Goal: Transaction & Acquisition: Purchase product/service

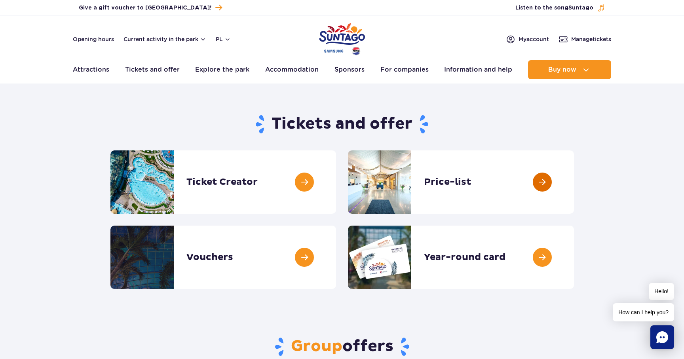
click at [574, 187] on link at bounding box center [574, 181] width 0 height 63
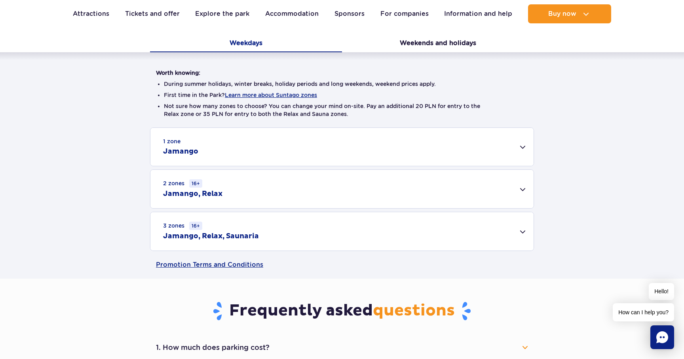
scroll to position [166, 0]
click at [522, 148] on div "1 zone Jamango" at bounding box center [341, 146] width 383 height 38
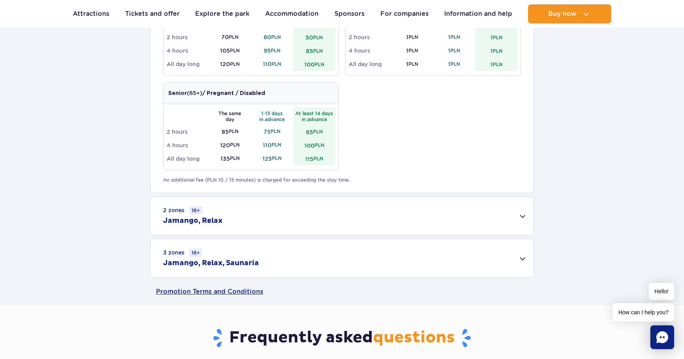
scroll to position [466, 0]
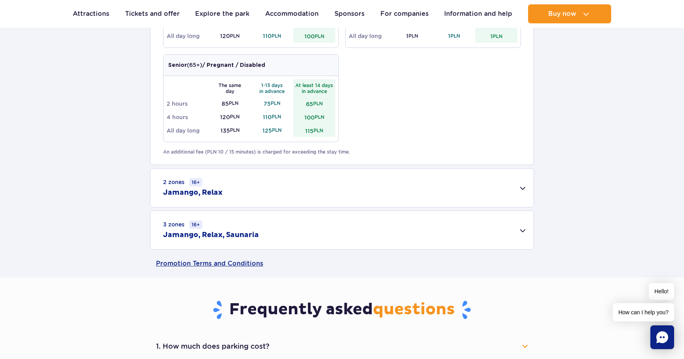
click at [312, 192] on div "2 zones 16+ Jamango, Relax" at bounding box center [341, 188] width 383 height 38
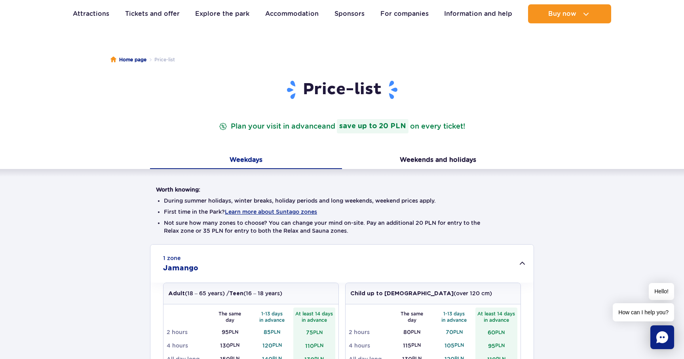
scroll to position [0, 0]
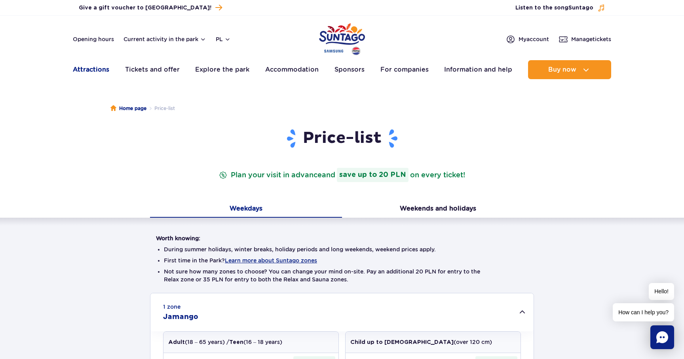
click at [99, 68] on font "Attractions" at bounding box center [91, 70] width 36 height 8
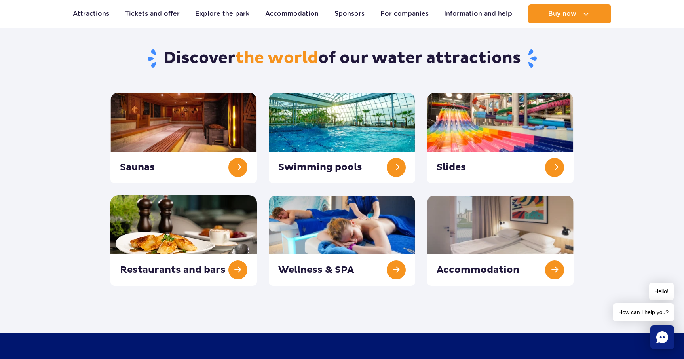
scroll to position [76, 0]
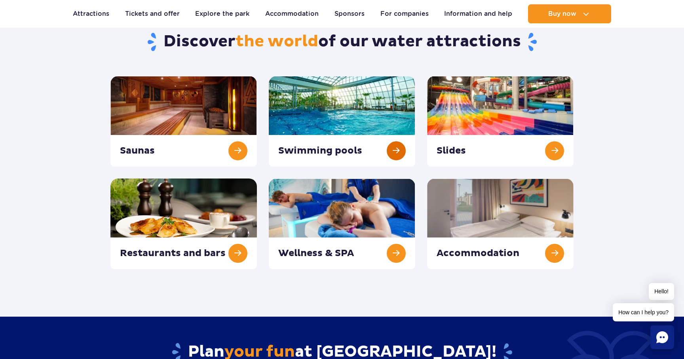
click at [398, 150] on link at bounding box center [342, 121] width 146 height 91
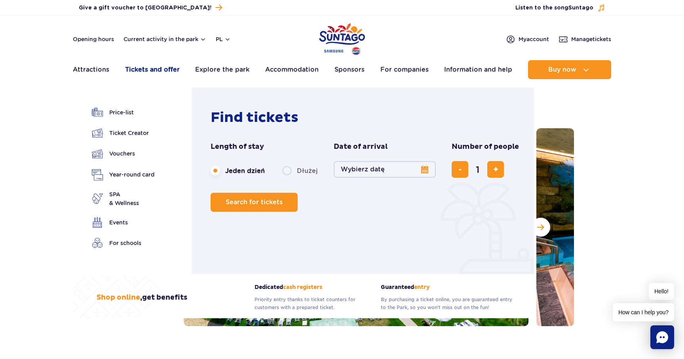
click at [162, 69] on font "Tickets and offer" at bounding box center [152, 70] width 55 height 8
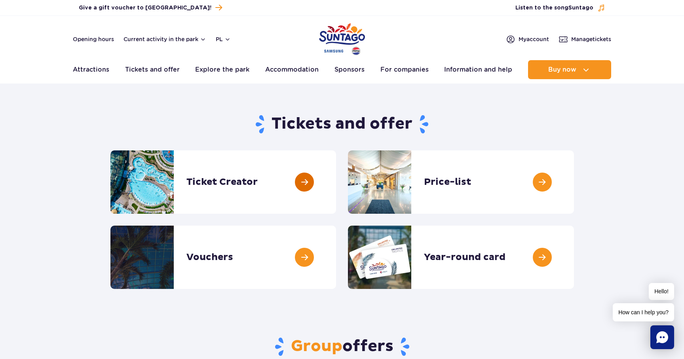
click at [336, 190] on link at bounding box center [336, 181] width 0 height 63
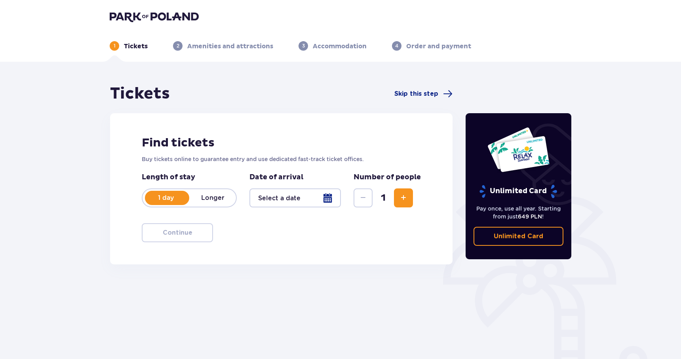
click at [329, 198] on div at bounding box center [294, 197] width 91 height 19
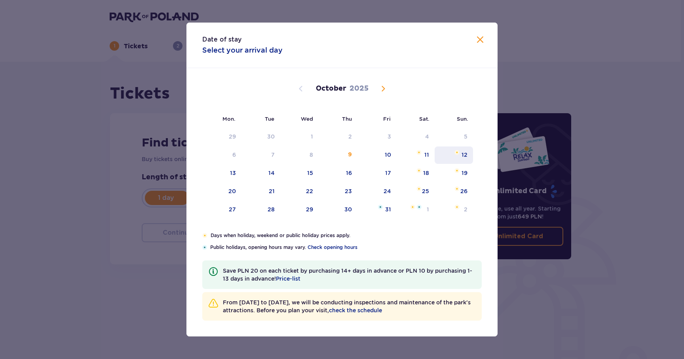
click at [461, 154] on div "12" at bounding box center [454, 154] width 38 height 17
type input "[DATE]"
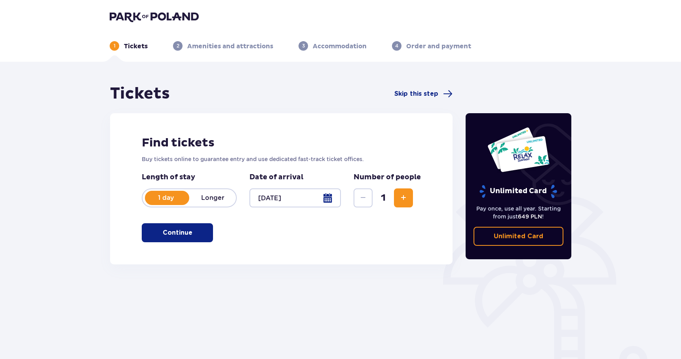
click at [171, 238] on button "Continue" at bounding box center [177, 232] width 71 height 19
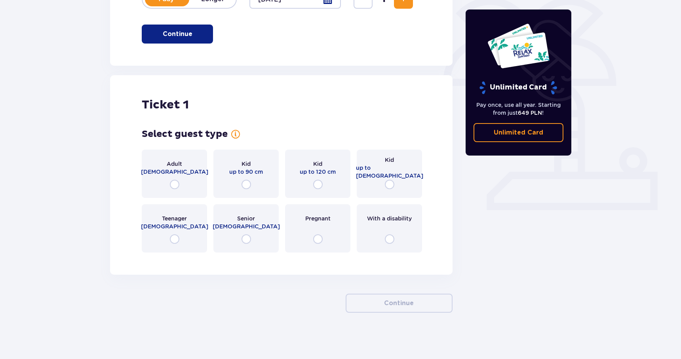
scroll to position [200, 0]
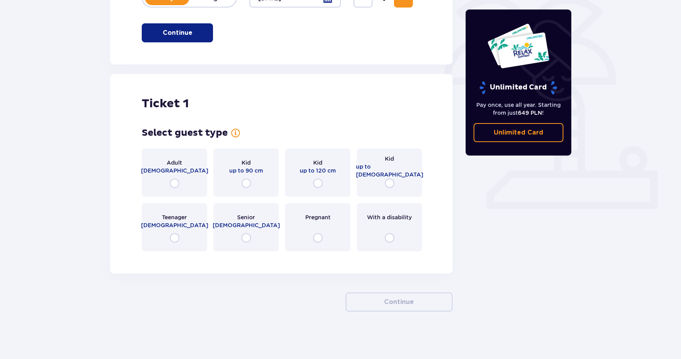
click at [176, 182] on input "radio" at bounding box center [175, 184] width 10 height 10
radio input "true"
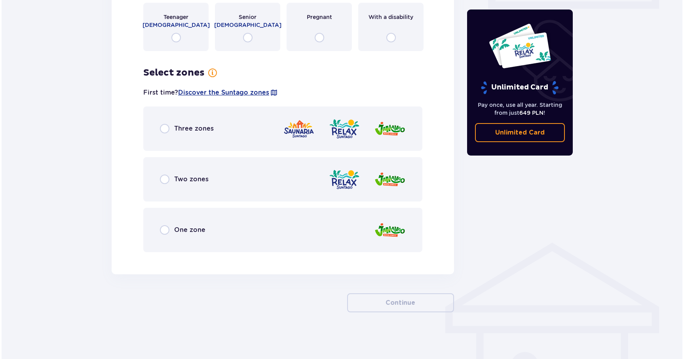
scroll to position [401, 0]
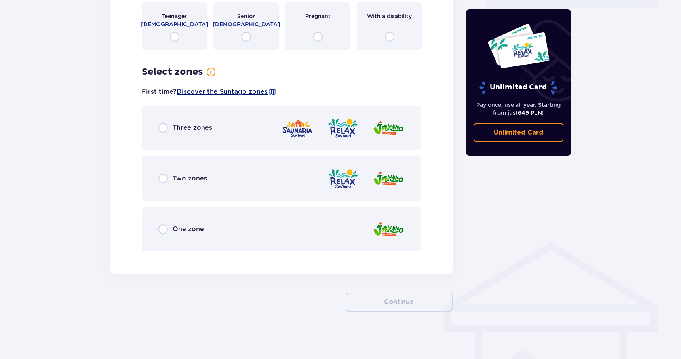
click at [238, 92] on font "Discover the Suntago zones" at bounding box center [222, 92] width 91 height 8
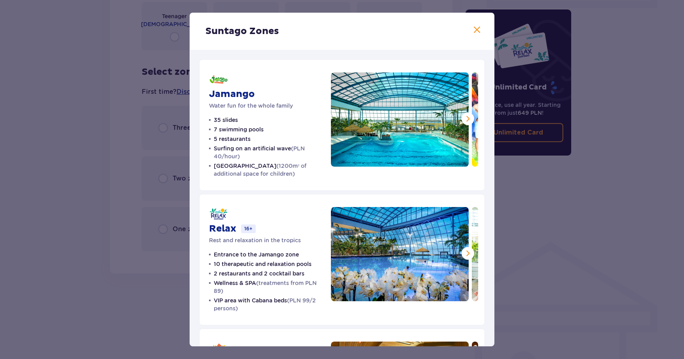
click at [470, 116] on span at bounding box center [468, 119] width 10 height 10
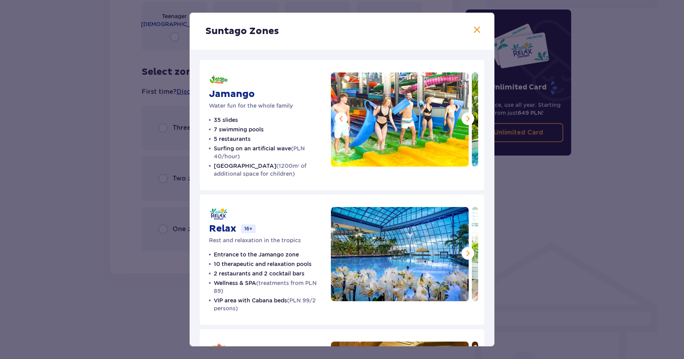
click at [470, 116] on span at bounding box center [468, 119] width 10 height 10
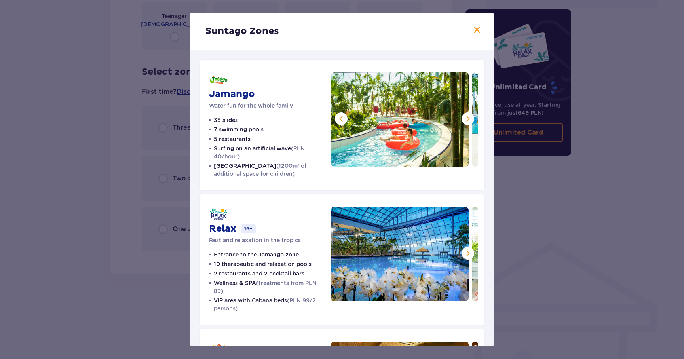
click at [470, 116] on span at bounding box center [468, 119] width 10 height 10
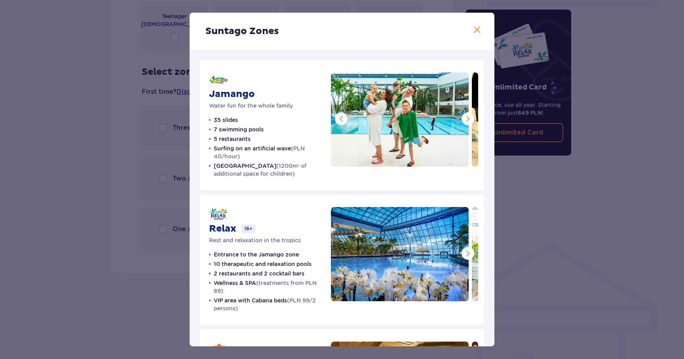
click at [470, 116] on span at bounding box center [468, 119] width 10 height 10
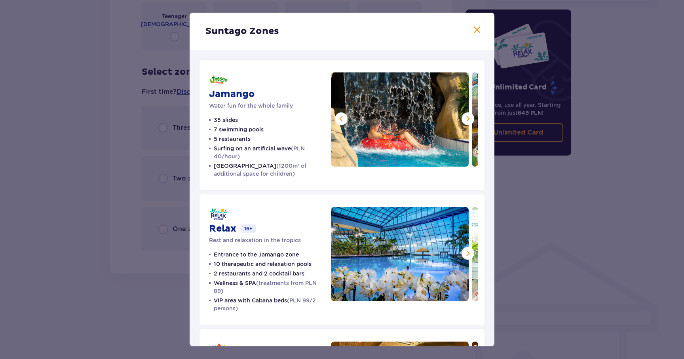
click at [470, 116] on span at bounding box center [468, 119] width 10 height 10
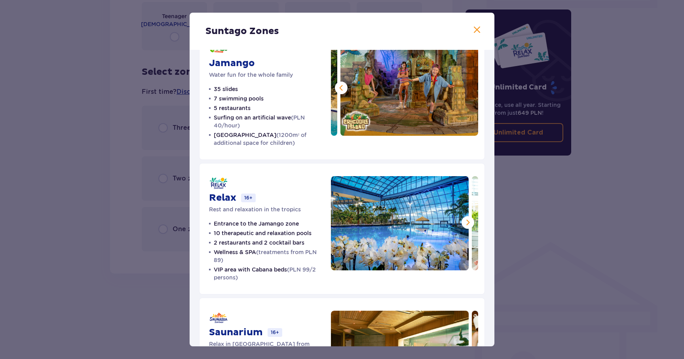
scroll to position [32, 0]
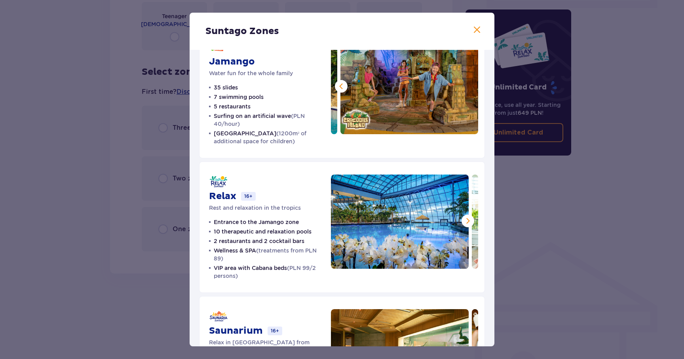
click at [465, 221] on span at bounding box center [468, 221] width 10 height 10
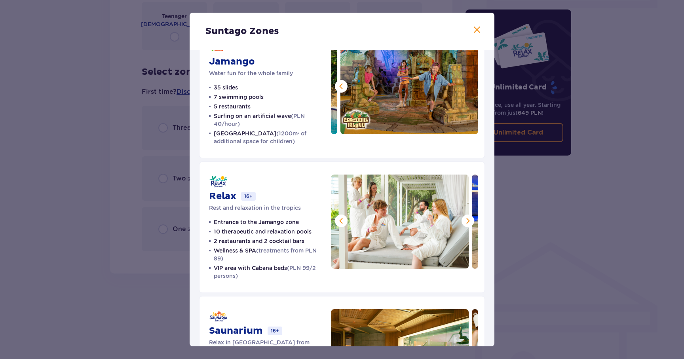
click at [465, 221] on span at bounding box center [468, 221] width 10 height 10
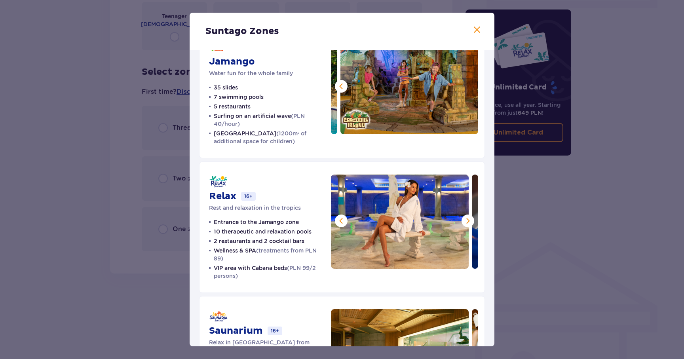
click at [465, 221] on span at bounding box center [468, 221] width 10 height 10
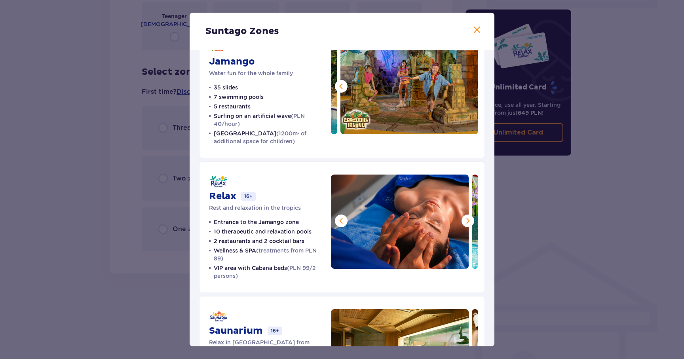
click at [465, 221] on span at bounding box center [468, 221] width 10 height 10
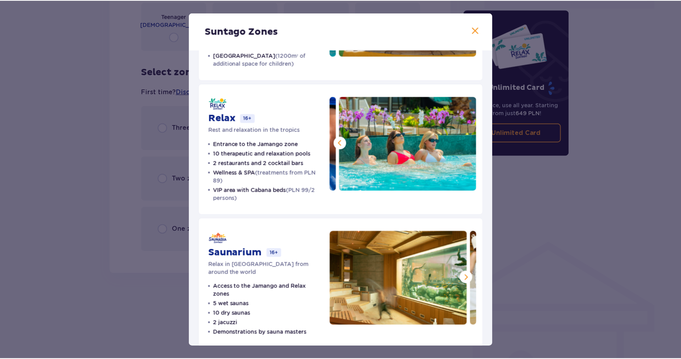
scroll to position [115, 0]
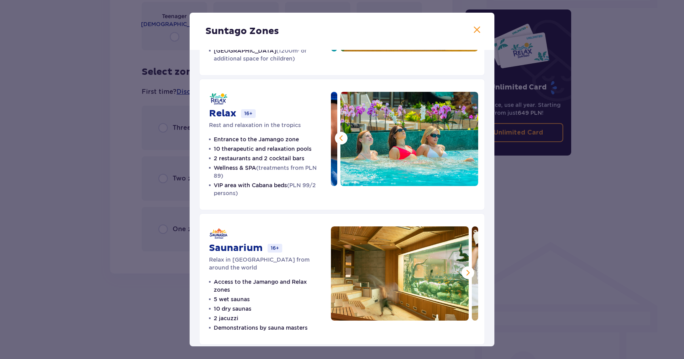
click at [473, 30] on span at bounding box center [477, 30] width 10 height 10
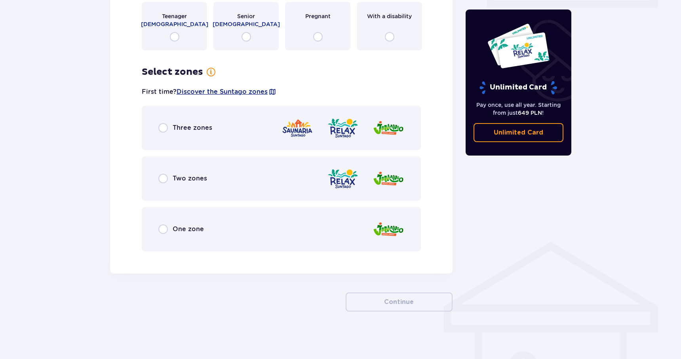
click at [162, 128] on input "radio" at bounding box center [163, 128] width 10 height 10
radio input "true"
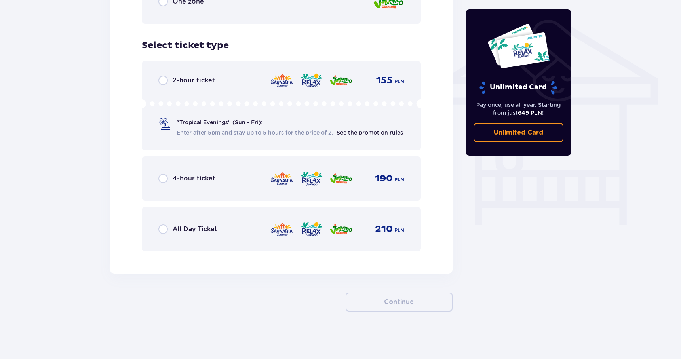
scroll to position [637, 0]
click at [164, 228] on input "radio" at bounding box center [163, 229] width 10 height 10
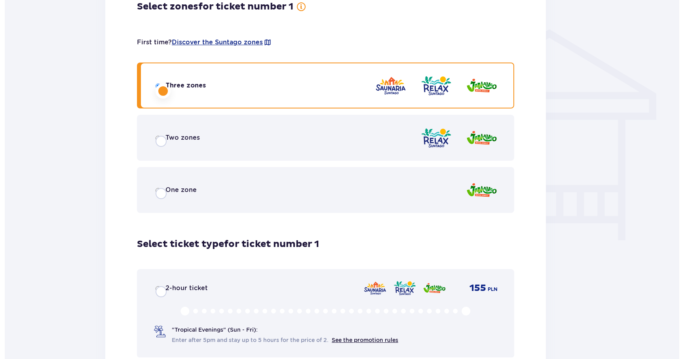
scroll to position [0, 0]
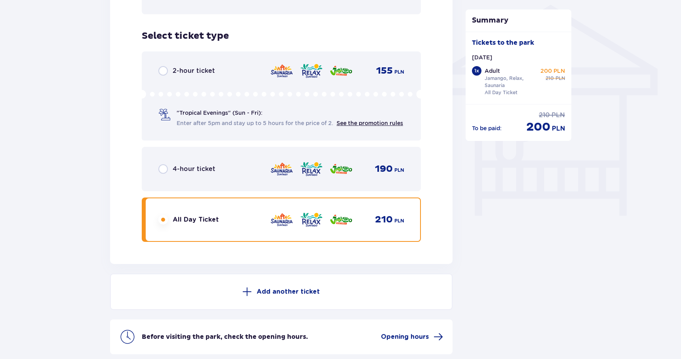
scroll to position [642, 0]
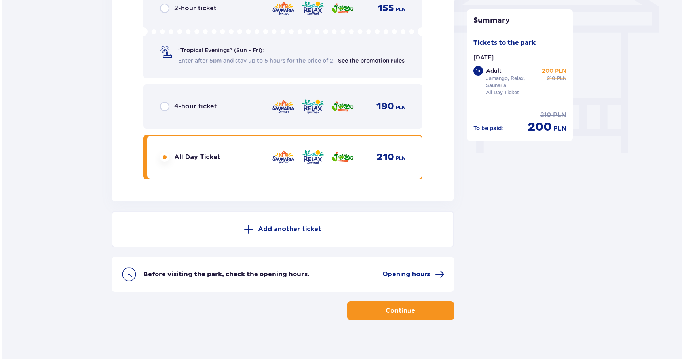
scroll to position [701, 0]
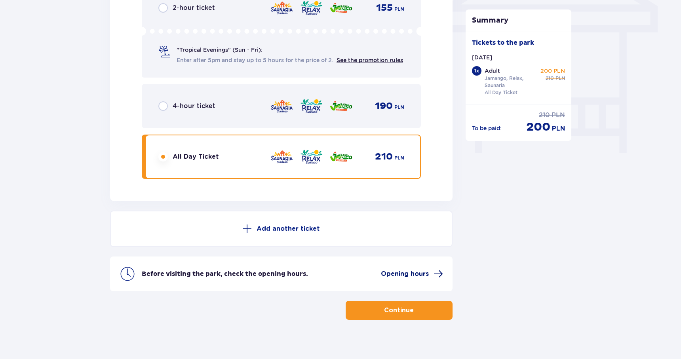
click at [400, 277] on font "Opening hours" at bounding box center [405, 274] width 48 height 6
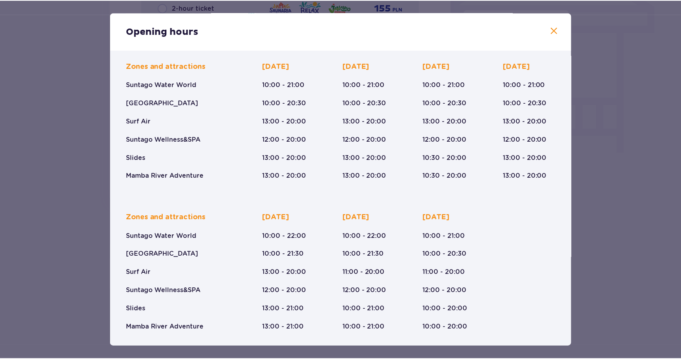
scroll to position [60, 0]
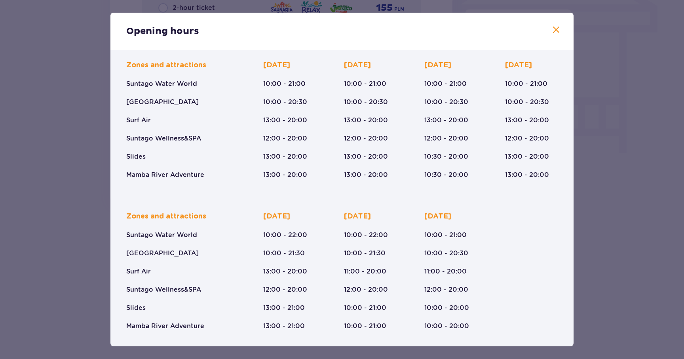
click at [595, 225] on div "Opening hours January - December Three Kings (5-6.01.26) Zones and attractions …" at bounding box center [342, 179] width 684 height 359
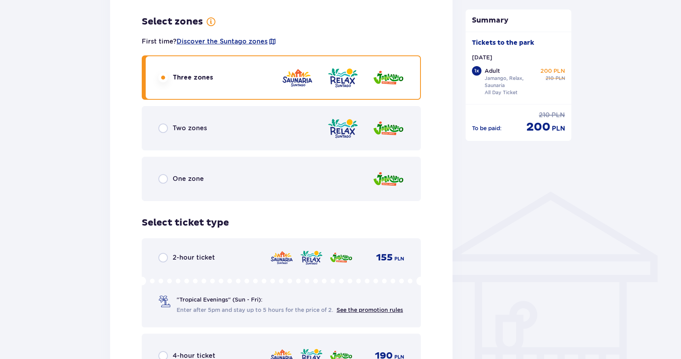
scroll to position [428, 0]
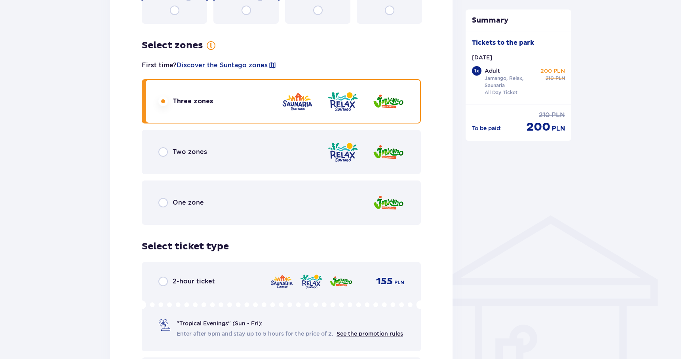
click at [166, 153] on input "radio" at bounding box center [163, 152] width 10 height 10
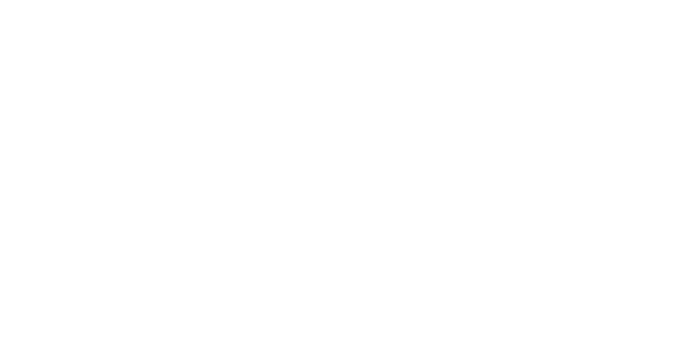
scroll to position [0, 0]
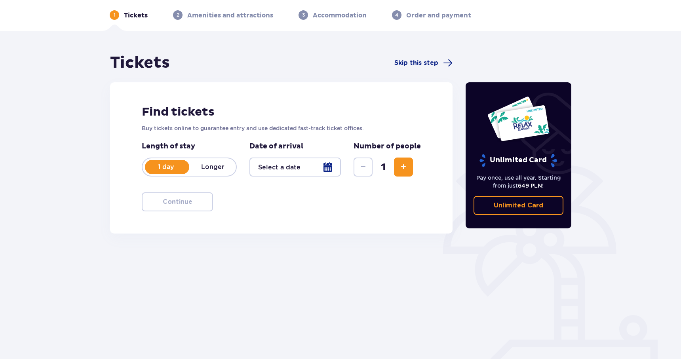
scroll to position [32, 0]
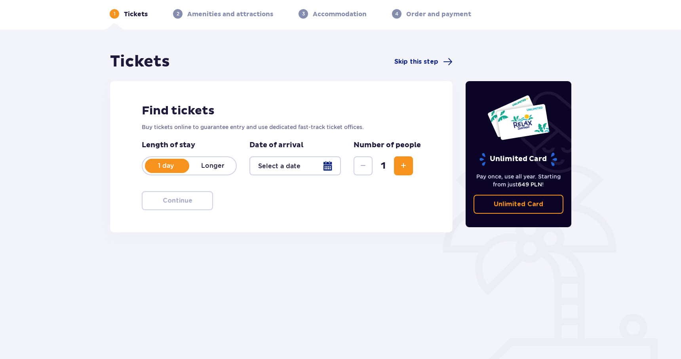
click at [207, 228] on div "Find tickets Buy tickets online to guarantee entry and use dedicated fast-track…" at bounding box center [281, 156] width 342 height 151
click at [300, 170] on div at bounding box center [294, 165] width 91 height 19
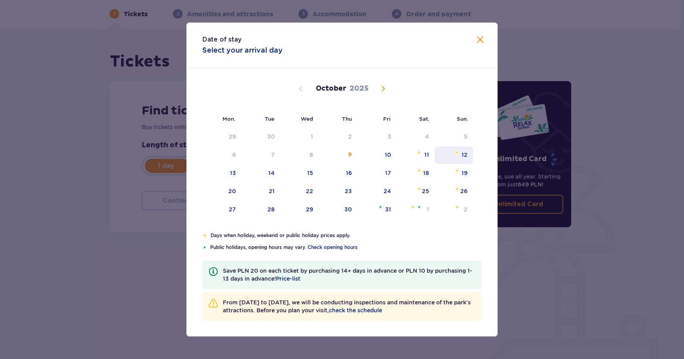
click at [464, 158] on div "12" at bounding box center [465, 155] width 6 height 8
type input "12.10.25"
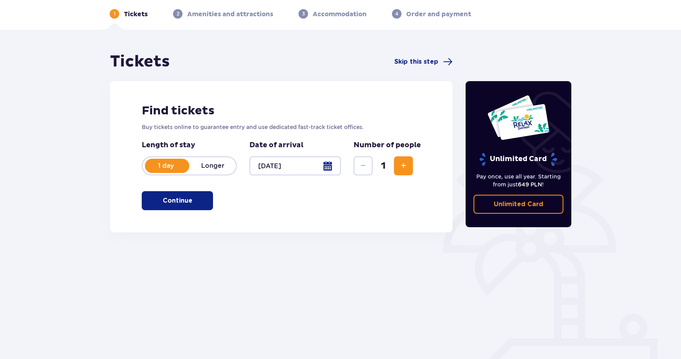
click at [186, 200] on button "Continue" at bounding box center [177, 200] width 71 height 19
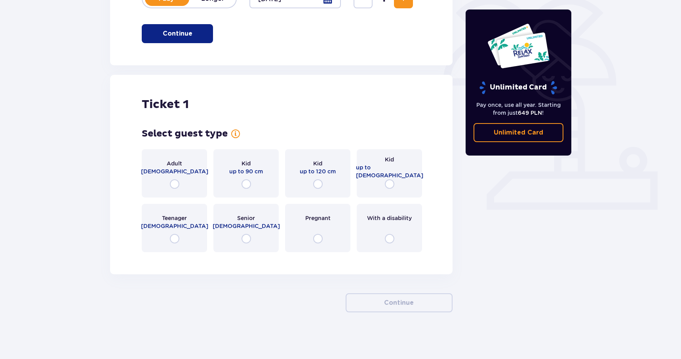
scroll to position [200, 0]
click at [178, 226] on font "16 - 18 years old" at bounding box center [174, 225] width 67 height 6
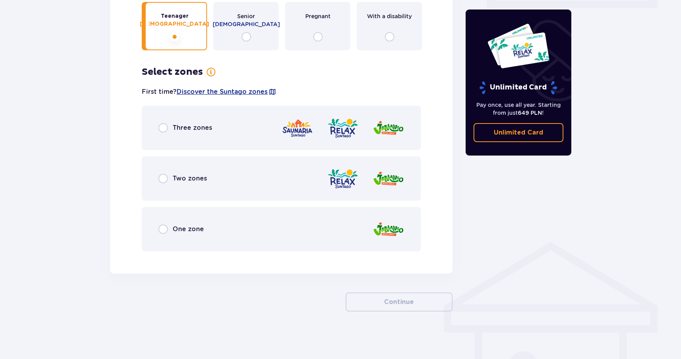
click at [163, 187] on div "Two zones" at bounding box center [281, 178] width 279 height 44
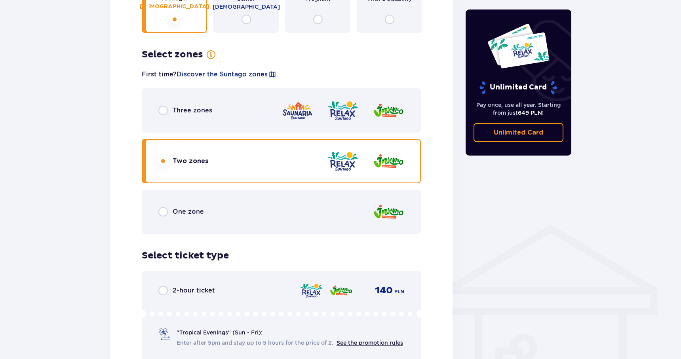
scroll to position [405, 0]
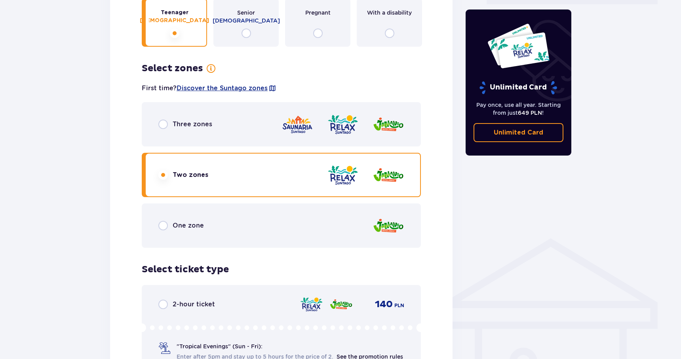
click at [164, 126] on input "radio" at bounding box center [163, 125] width 10 height 10
radio input "true"
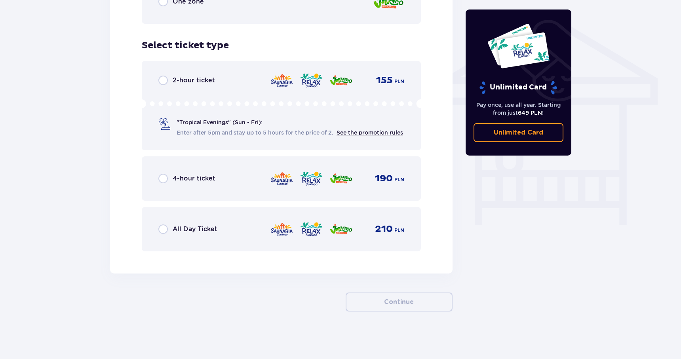
scroll to position [637, 0]
click at [171, 228] on div "All Day Ticket" at bounding box center [187, 229] width 59 height 10
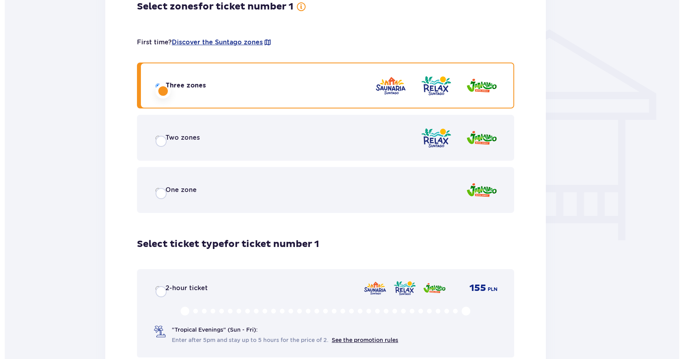
scroll to position [0, 0]
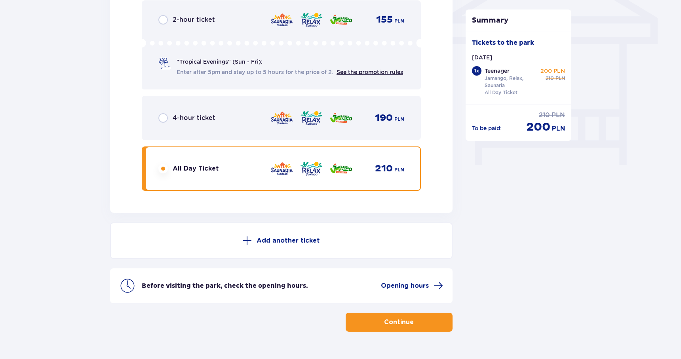
scroll to position [717, 0]
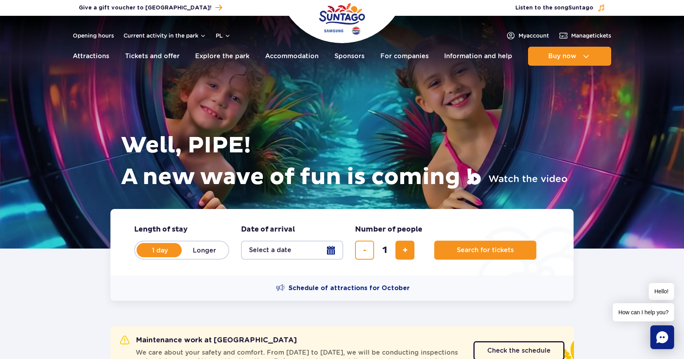
click at [334, 250] on button "Select a date" at bounding box center [292, 250] width 102 height 19
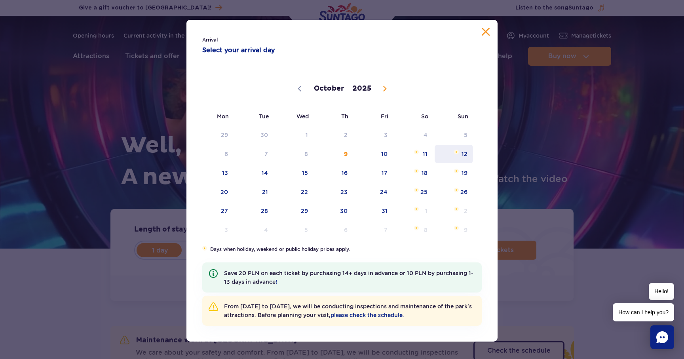
click at [456, 157] on span "12" at bounding box center [454, 154] width 40 height 18
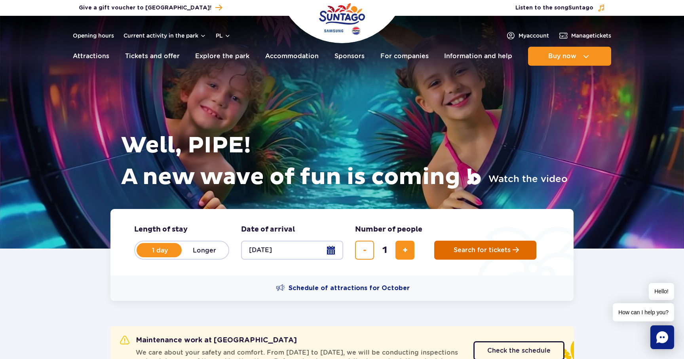
click at [472, 250] on span "Search for tickets" at bounding box center [482, 250] width 57 height 7
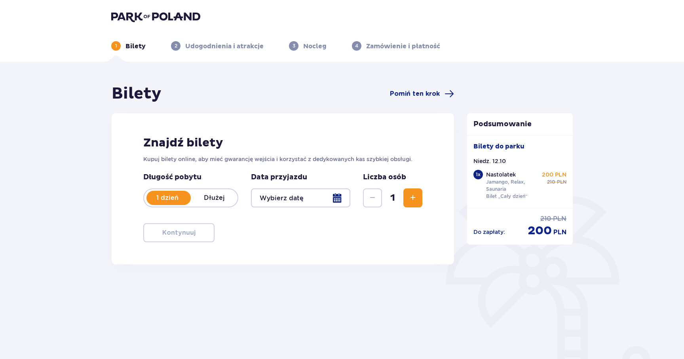
type input "[DATE]"
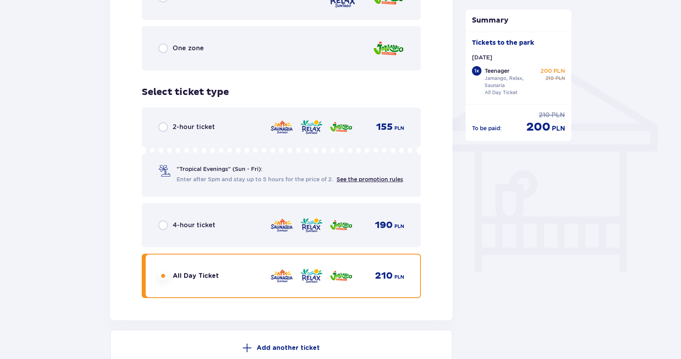
scroll to position [717, 0]
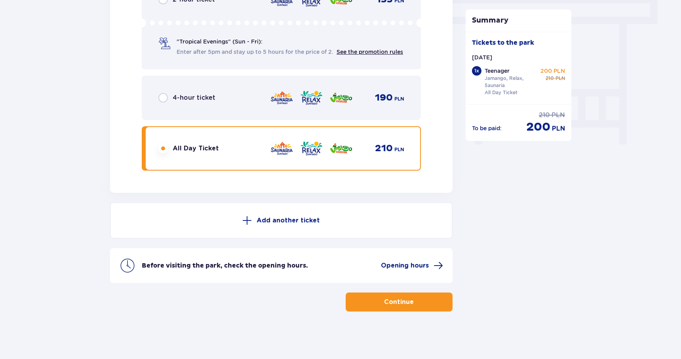
click at [390, 299] on font "Continue" at bounding box center [399, 302] width 30 height 6
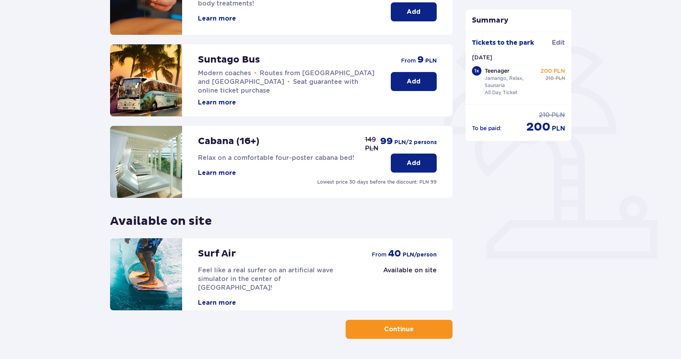
scroll to position [178, 0]
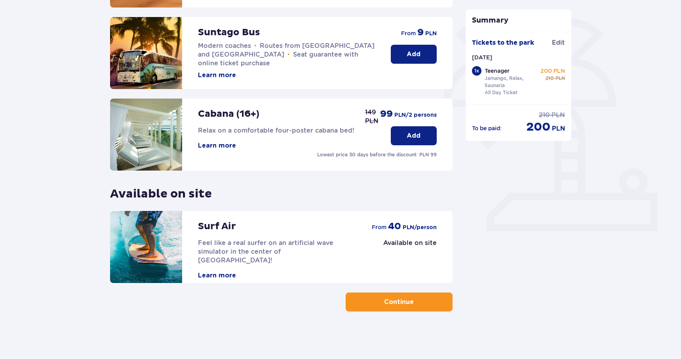
click at [410, 299] on button "Continue" at bounding box center [399, 302] width 107 height 19
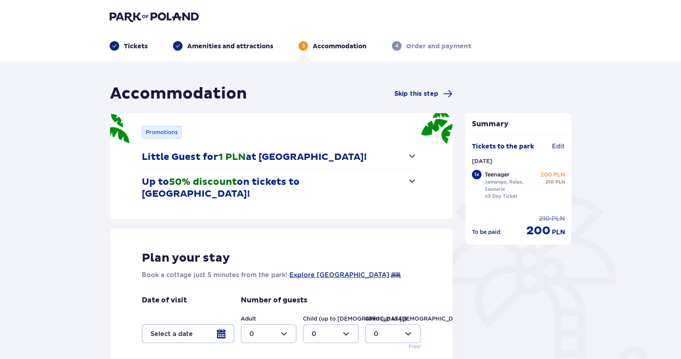
click at [411, 154] on span "button" at bounding box center [412, 156] width 10 height 10
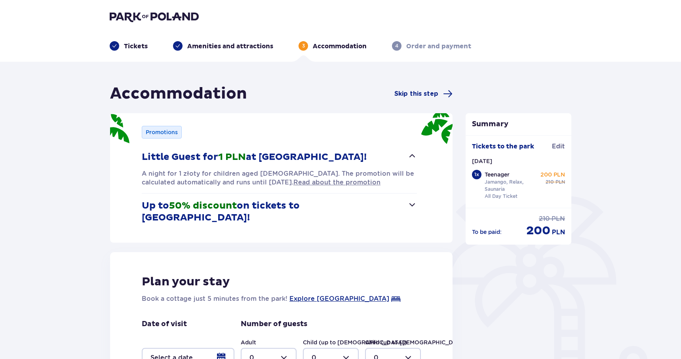
click at [412, 203] on span "button" at bounding box center [412, 205] width 10 height 10
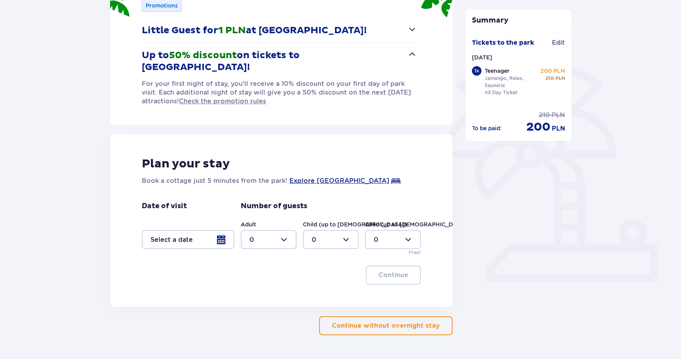
scroll to position [139, 0]
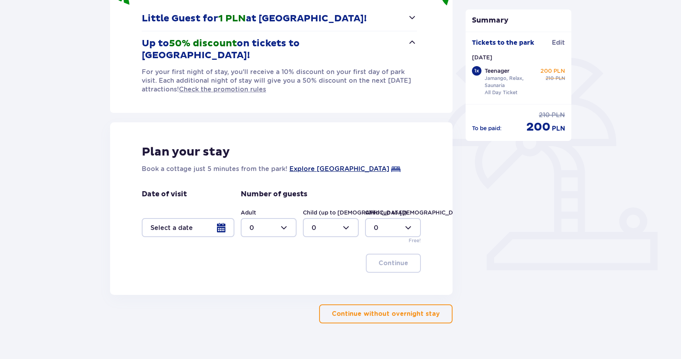
click at [356, 165] on font "Explore Suntago Village" at bounding box center [339, 169] width 100 height 8
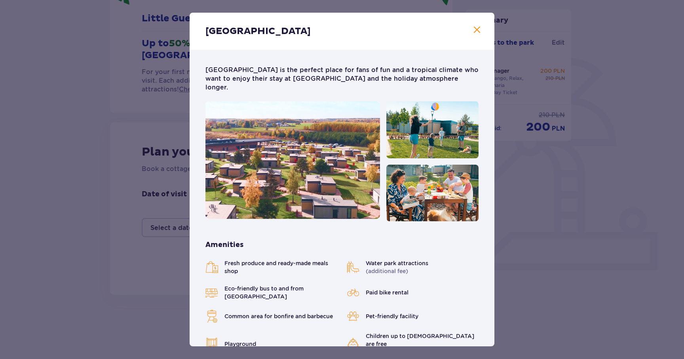
click at [476, 27] on span "Close" at bounding box center [477, 30] width 10 height 10
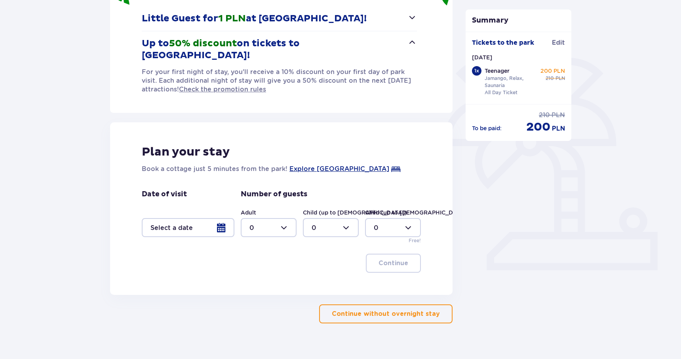
click at [418, 311] on font "Continue without overnight stay" at bounding box center [386, 314] width 108 height 6
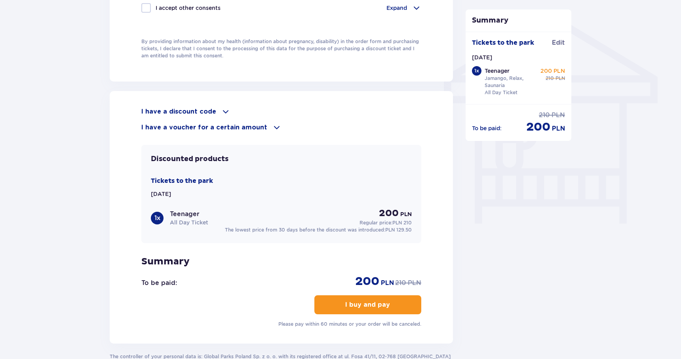
scroll to position [636, 0]
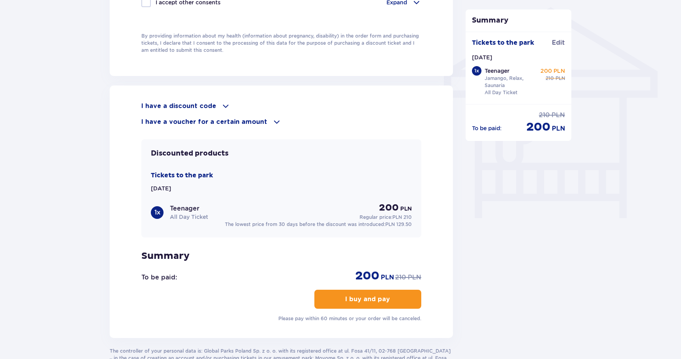
click at [222, 107] on span at bounding box center [226, 106] width 10 height 10
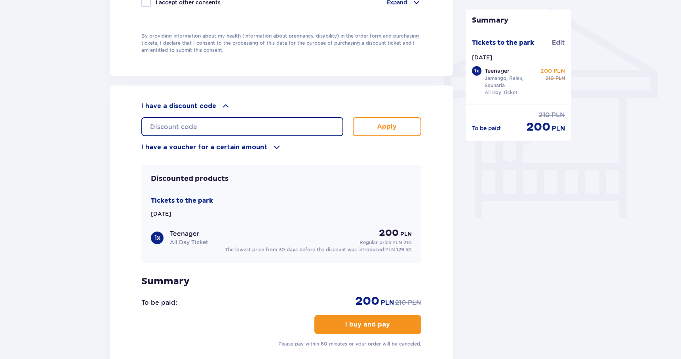
click at [213, 121] on input "text" at bounding box center [242, 126] width 202 height 19
click at [297, 121] on input "TEENAGER30" at bounding box center [242, 126] width 202 height 19
type input "STUDENT30"
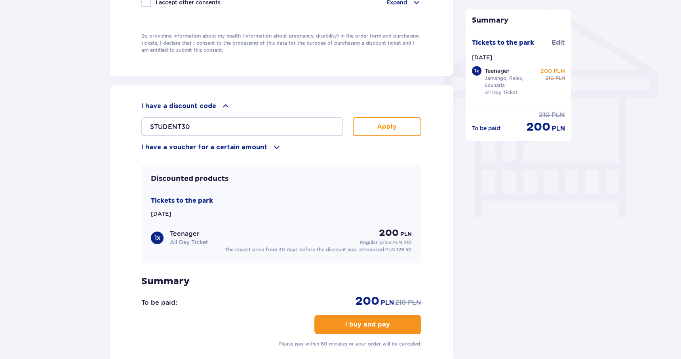
click at [401, 124] on button "Apply" at bounding box center [387, 126] width 68 height 19
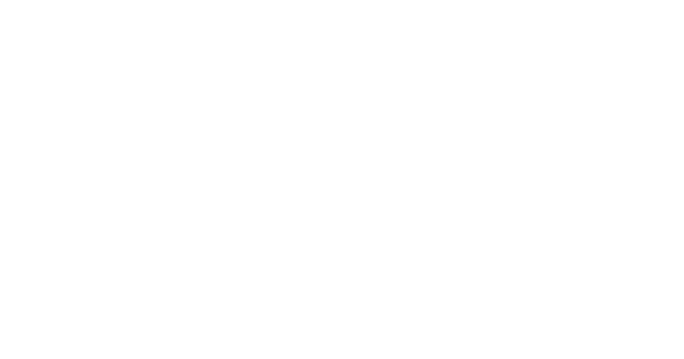
scroll to position [0, 0]
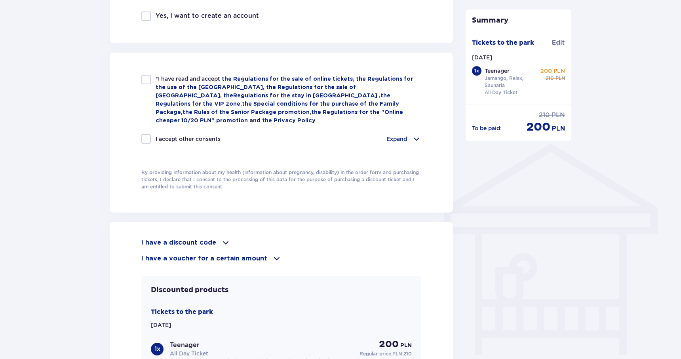
scroll to position [499, 0]
click at [221, 243] on span at bounding box center [226, 243] width 10 height 10
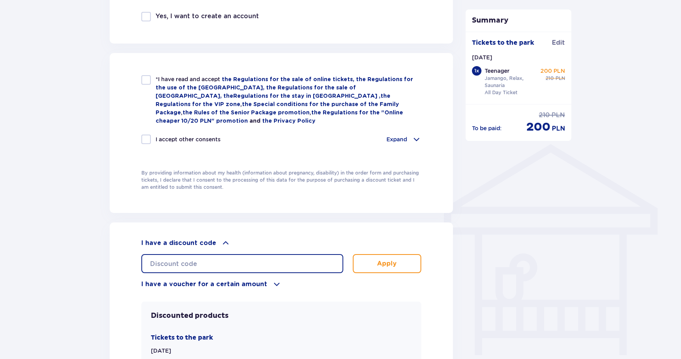
click at [215, 264] on input "text" at bounding box center [242, 263] width 202 height 19
type input "STUDENT30"
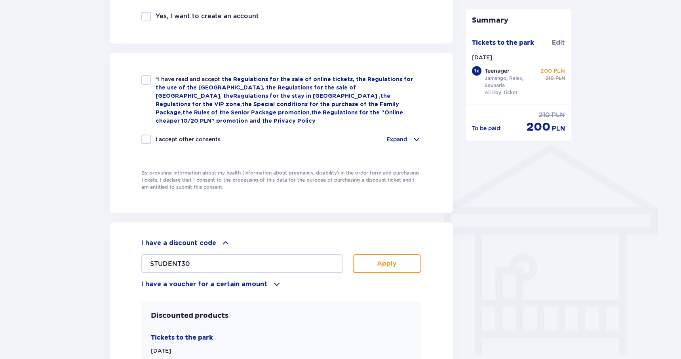
click at [365, 262] on button "Apply" at bounding box center [387, 263] width 68 height 19
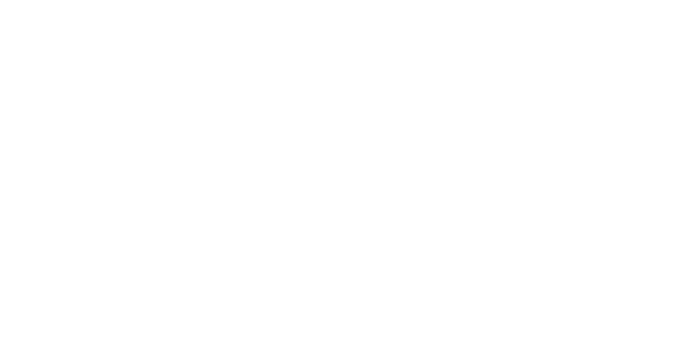
scroll to position [0, 0]
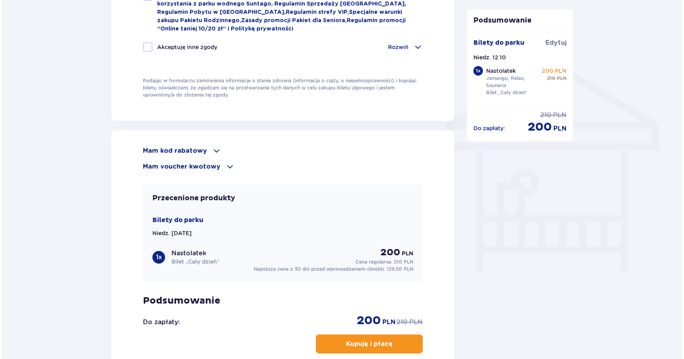
scroll to position [556, 0]
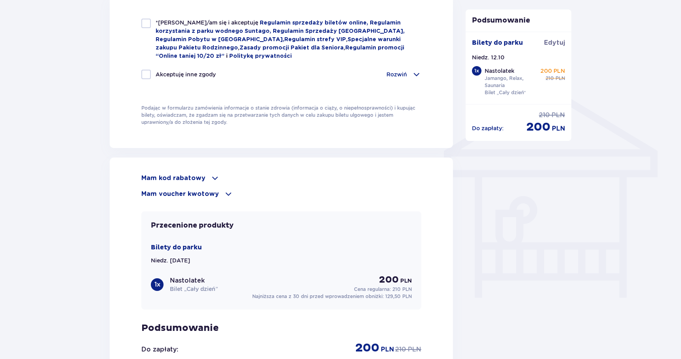
click at [210, 180] on span at bounding box center [215, 178] width 10 height 10
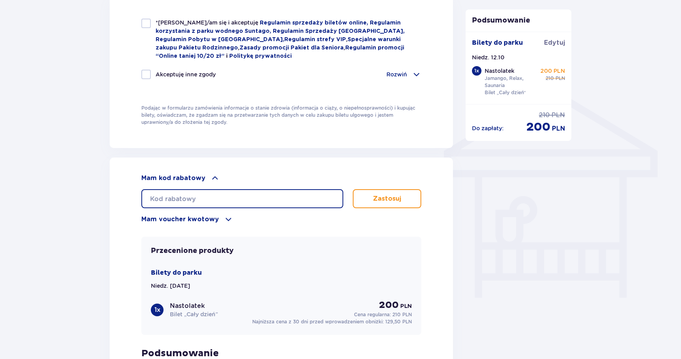
click at [205, 194] on input "text" at bounding box center [242, 198] width 202 height 19
type input "STUDENT30"
click at [394, 194] on button "Zastosuj" at bounding box center [387, 198] width 68 height 19
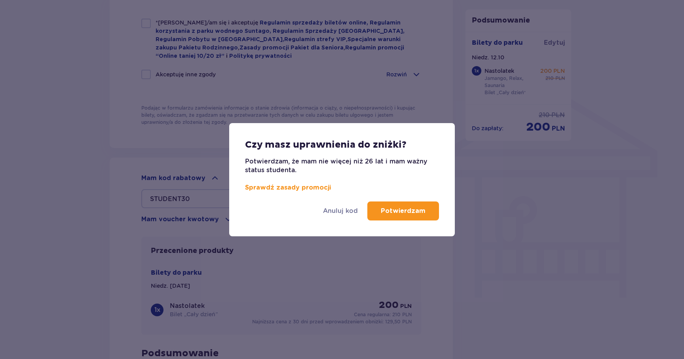
scroll to position [555, 0]
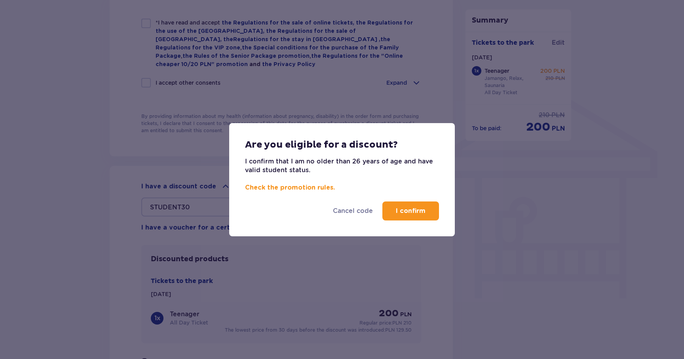
click at [432, 209] on button "I confirm" at bounding box center [410, 211] width 57 height 19
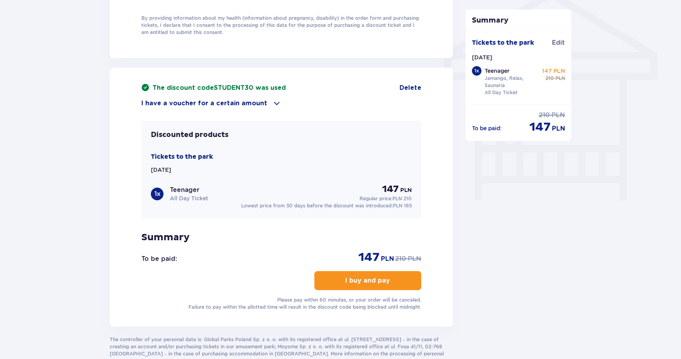
scroll to position [659, 0]
